Goal: Information Seeking & Learning: Check status

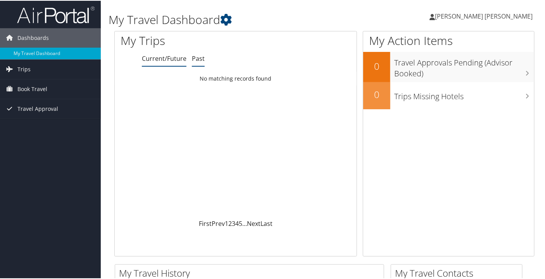
click at [195, 57] on link "Past" at bounding box center [198, 57] width 13 height 9
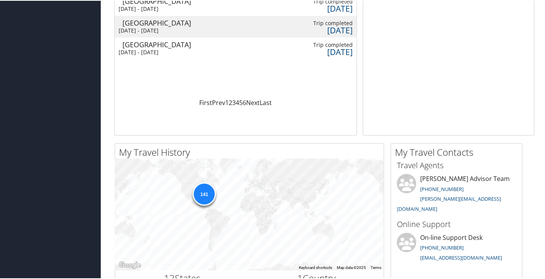
scroll to position [4, 0]
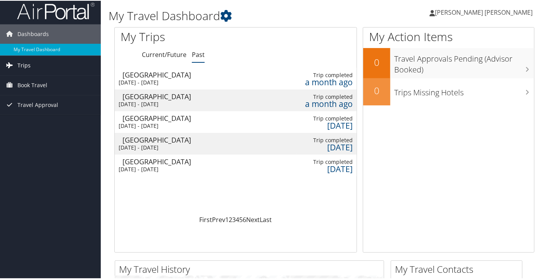
click at [25, 62] on span "Trips" at bounding box center [23, 64] width 13 height 19
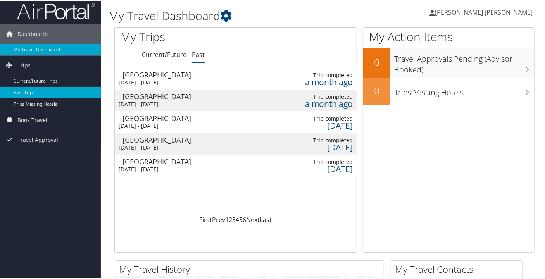
click at [29, 89] on link "Past Trips" at bounding box center [50, 92] width 101 height 12
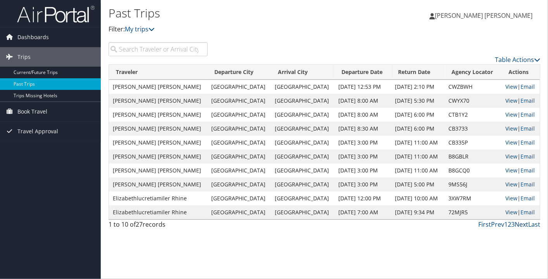
click at [517, 222] on link "Next" at bounding box center [522, 224] width 14 height 9
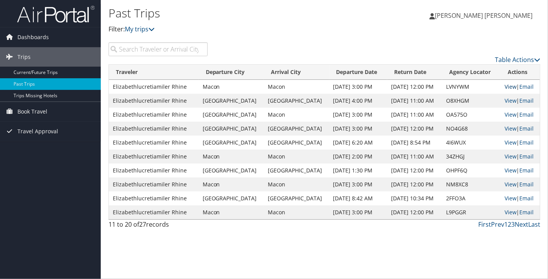
click at [509, 86] on link "View" at bounding box center [511, 86] width 12 height 7
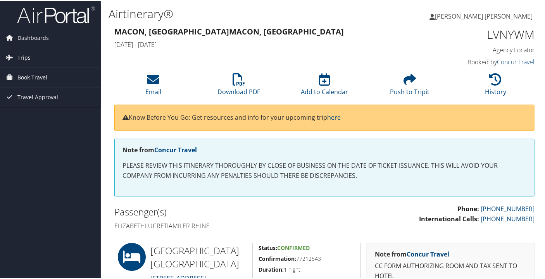
click at [128, 67] on div "Macon, GA Macon, GA Thu 14 Mar 2024 - Fri 15 Mar 2024 LVNYWM Agency Locator Age…" at bounding box center [325, 46] width 432 height 44
click at [493, 75] on icon at bounding box center [496, 78] width 12 height 12
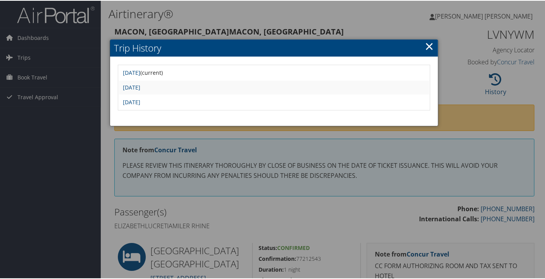
click at [429, 48] on link "×" at bounding box center [429, 46] width 9 height 16
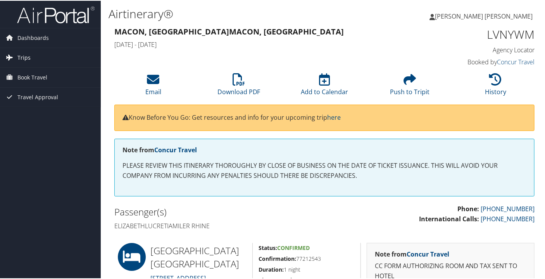
click at [16, 57] on link "Trips" at bounding box center [50, 56] width 101 height 19
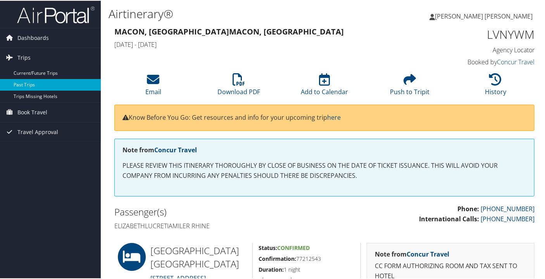
click at [24, 85] on link "Past Trips" at bounding box center [50, 84] width 101 height 12
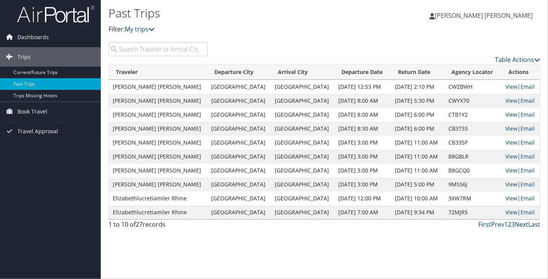
click at [522, 224] on link "Next" at bounding box center [522, 224] width 14 height 9
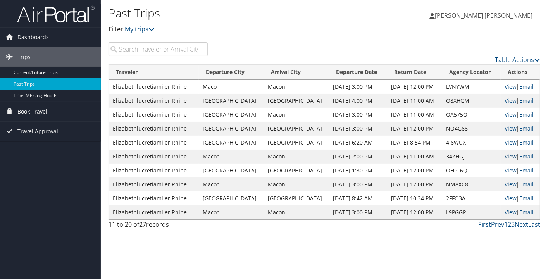
click at [506, 155] on link "View" at bounding box center [511, 156] width 12 height 7
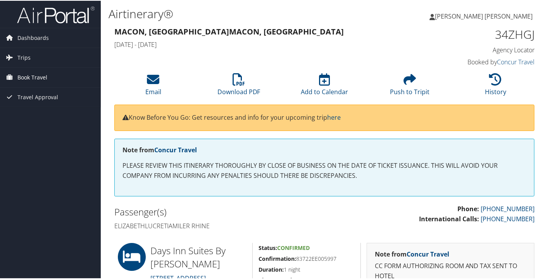
click at [29, 78] on span "Book Travel" at bounding box center [32, 76] width 30 height 19
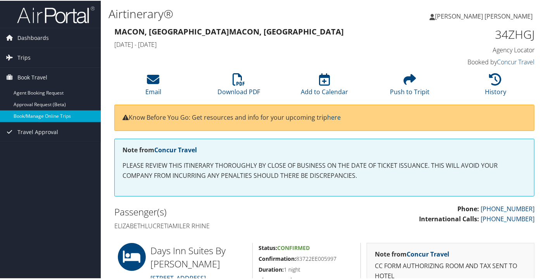
click at [48, 117] on link "Book/Manage Online Trips" at bounding box center [50, 116] width 101 height 12
